Goal: Task Accomplishment & Management: Use online tool/utility

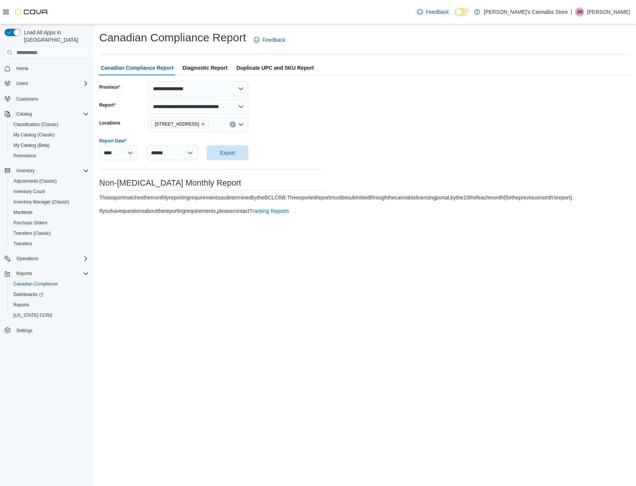
select select "**********"
select select "******"
click at [31, 301] on link "Reports" at bounding box center [21, 305] width 22 height 9
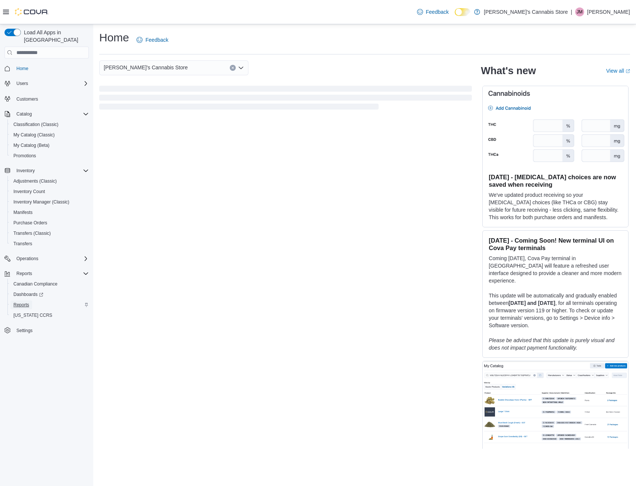
click at [27, 302] on span "Reports" at bounding box center [21, 305] width 16 height 6
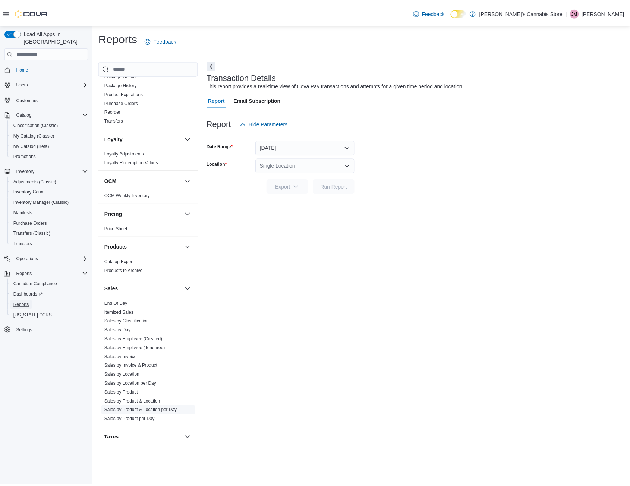
scroll to position [410, 0]
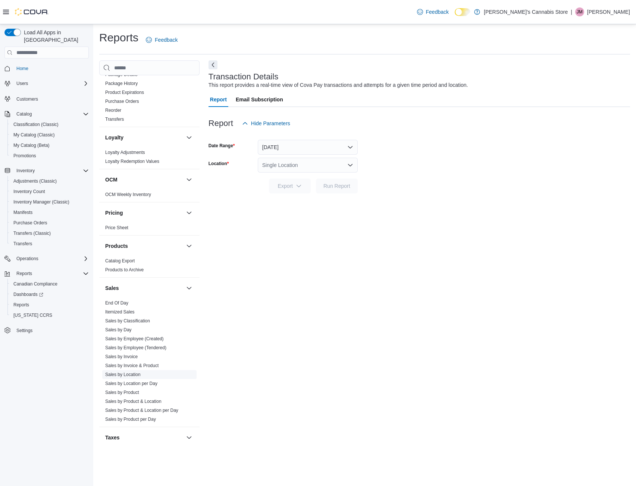
click at [134, 372] on link "Sales by Location" at bounding box center [122, 374] width 35 height 5
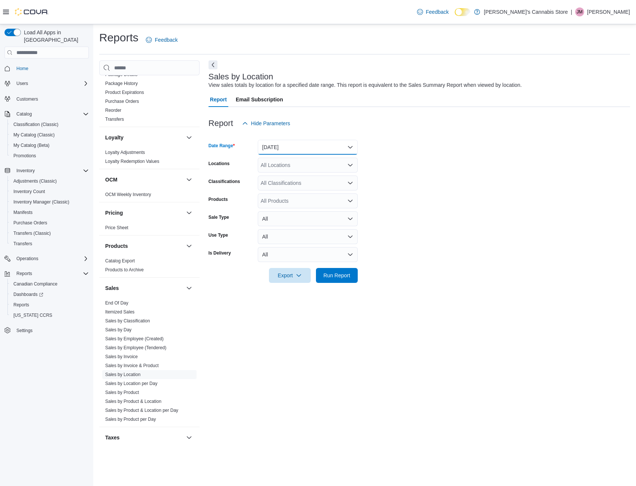
click at [328, 145] on button "Yesterday" at bounding box center [308, 147] width 100 height 15
click at [313, 223] on span "Last 7 Days (excluding today)" at bounding box center [312, 221] width 85 height 9
click at [344, 274] on span "Run Report" at bounding box center [336, 274] width 27 height 7
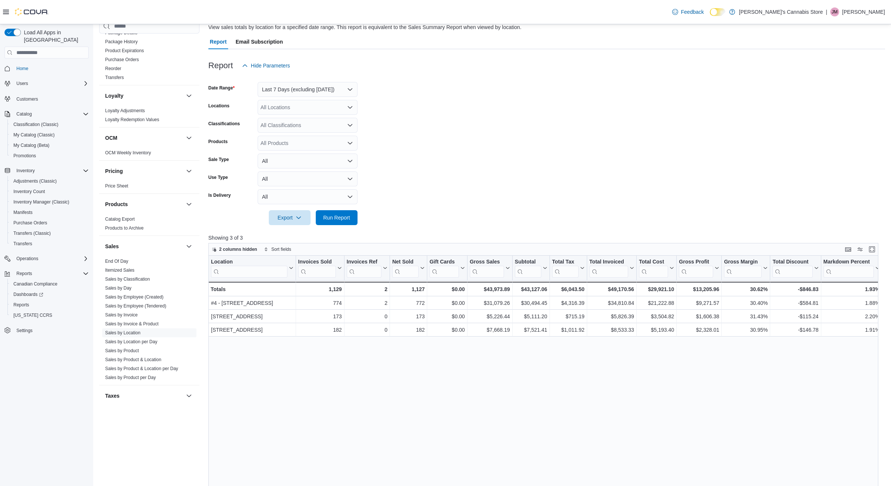
scroll to position [37, 0]
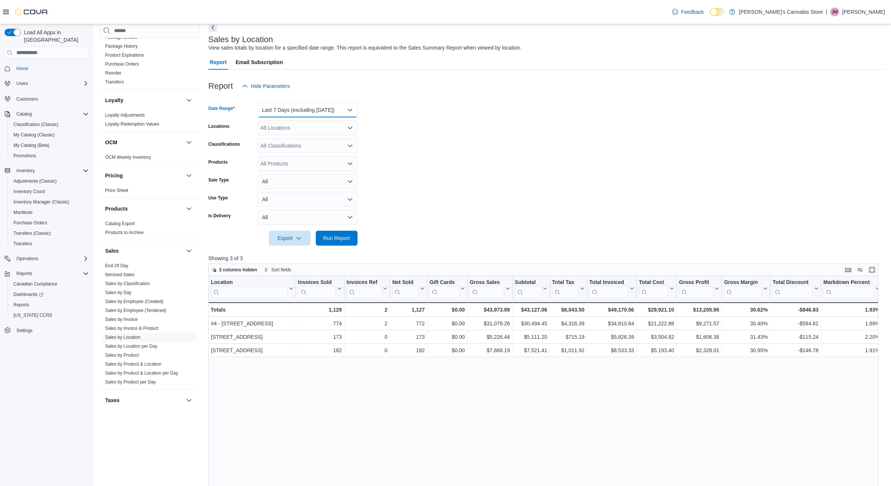
click at [348, 111] on button "Last 7 Days (excluding today)" at bounding box center [308, 110] width 100 height 15
click at [298, 171] on span "Last 7 Days" at bounding box center [312, 169] width 85 height 9
click at [324, 238] on span "Run Report" at bounding box center [336, 237] width 27 height 7
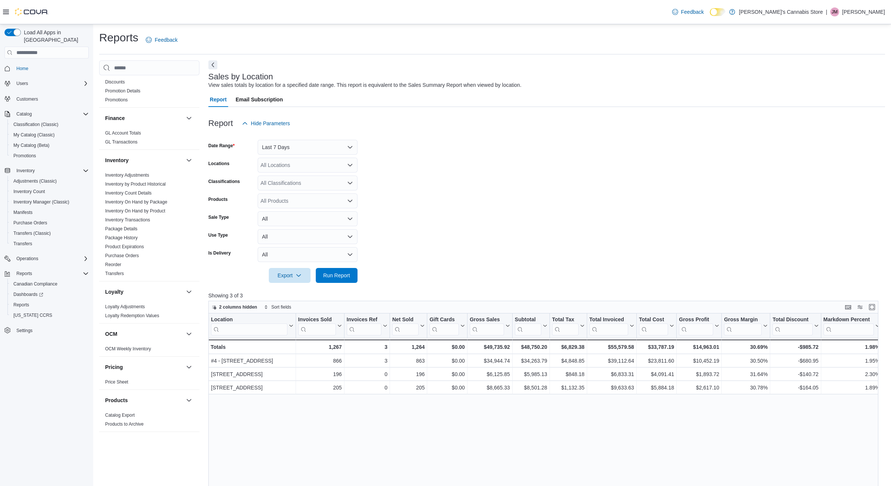
scroll to position [255, 0]
click at [119, 263] on link "Reorder" at bounding box center [113, 265] width 16 height 5
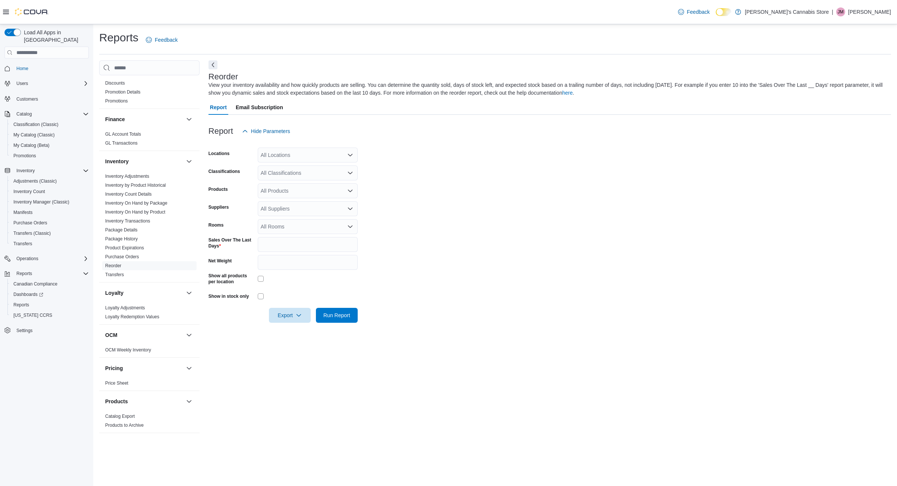
click at [346, 151] on div "All Locations" at bounding box center [308, 155] width 100 height 15
click at [322, 177] on div "#4 - 7480 4th Street" at bounding box center [307, 178] width 91 height 7
click at [495, 184] on form "Locations #4 - 7480 4th Street Combo box. Selected. #4 - 7480 4th Street. Press…" at bounding box center [549, 231] width 682 height 184
click at [341, 315] on span "Run Report" at bounding box center [336, 314] width 27 height 7
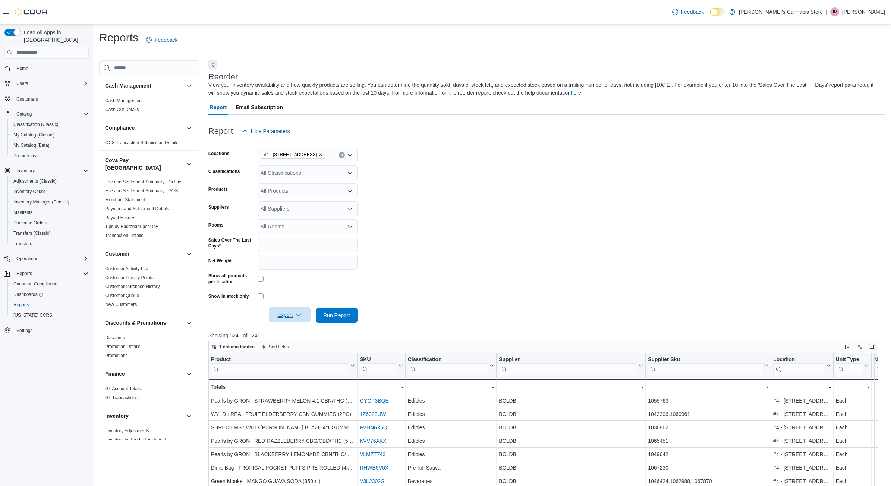
click at [296, 314] on icon "button" at bounding box center [299, 315] width 6 height 6
click at [290, 326] on button "Export to Excel" at bounding box center [291, 330] width 43 height 15
